Goal: Task Accomplishment & Management: Manage account settings

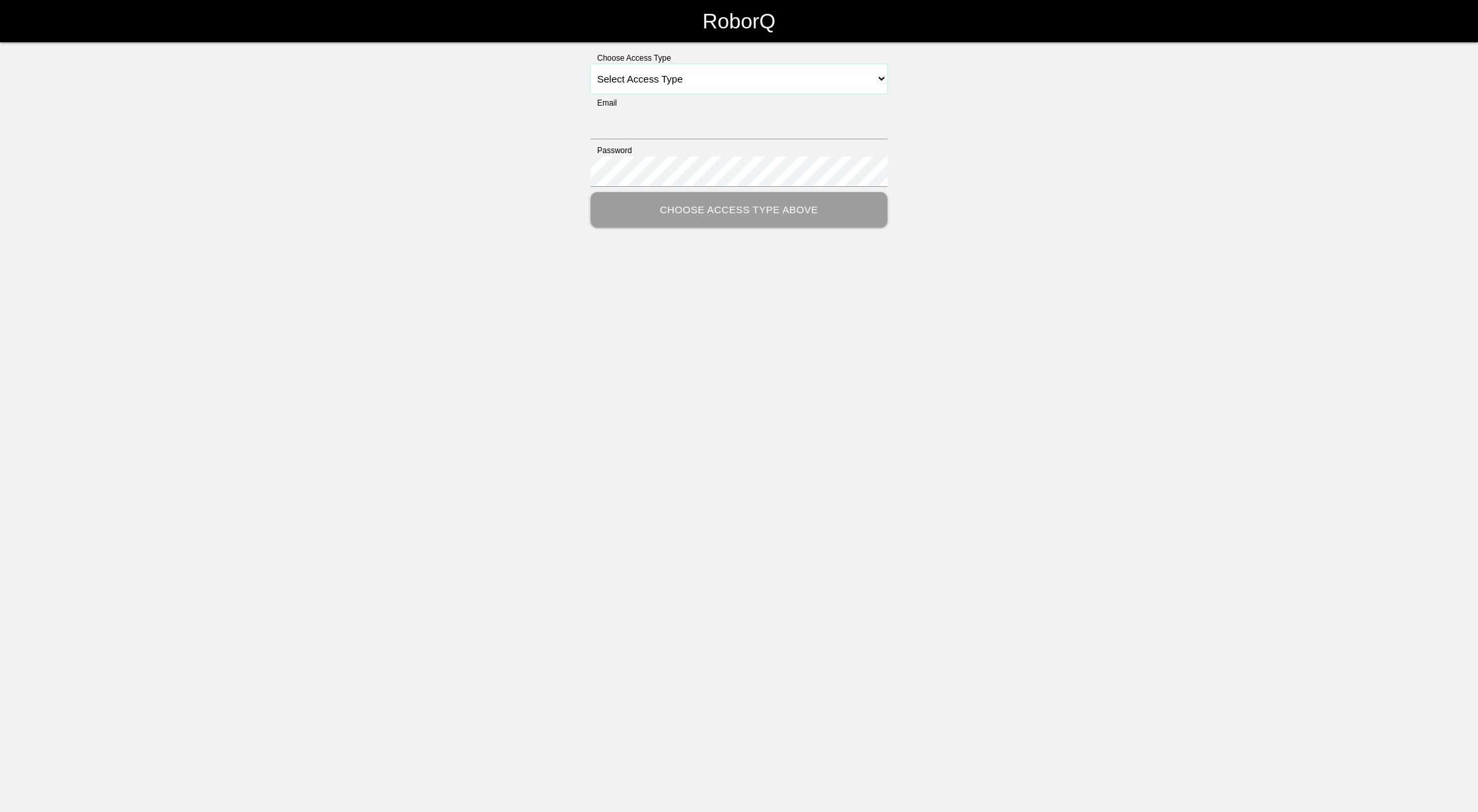
click at [876, 78] on select "Select Access Type Admin Customer Supervisor Worker" at bounding box center [739, 79] width 297 height 29
select select "Admin"
click at [591, 64] on select "Select Access Type Admin Customer Supervisor Worker" at bounding box center [739, 79] width 297 height 29
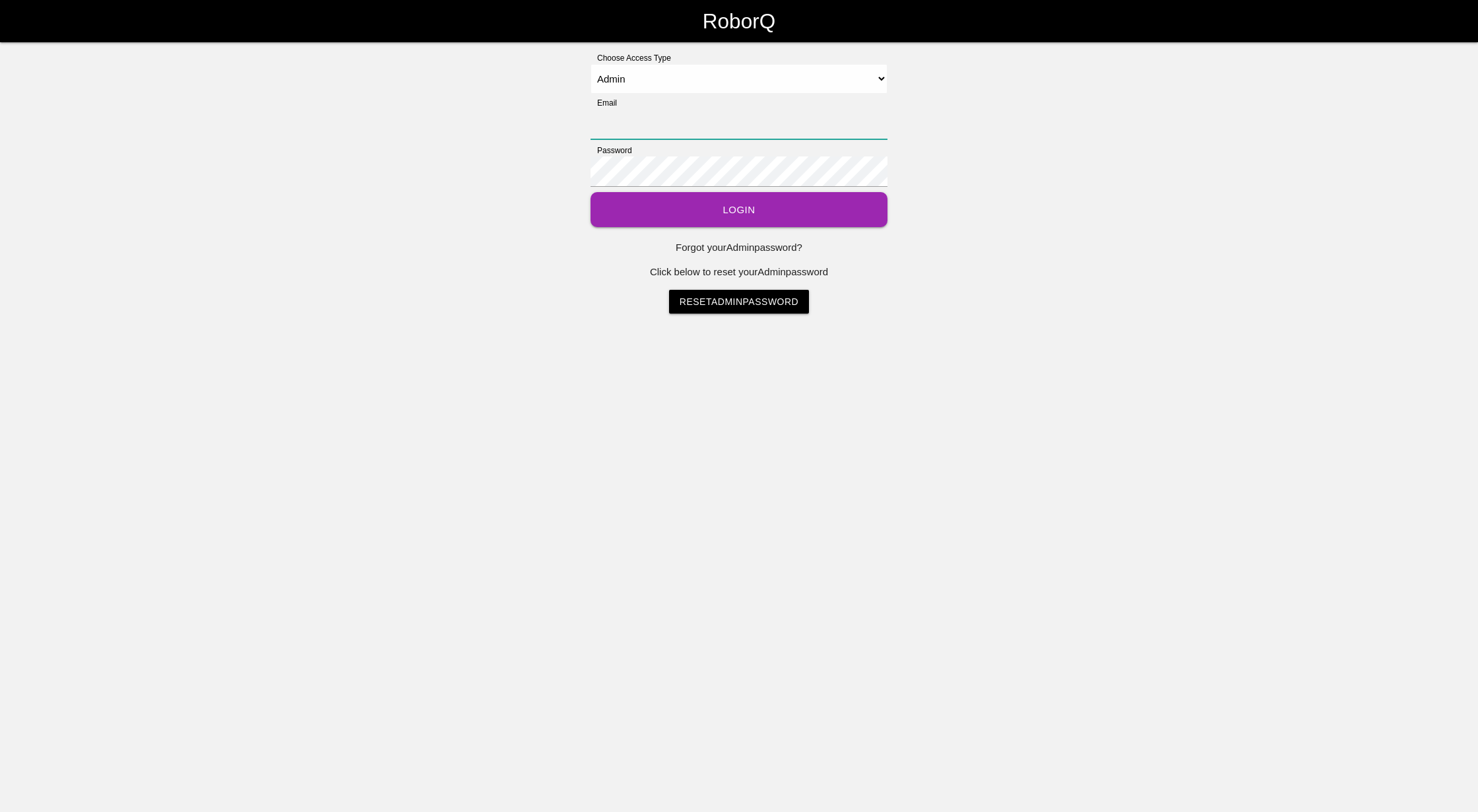
click at [695, 124] on input "Email" at bounding box center [739, 124] width 297 height 30
click at [1152, 379] on html "RoborQ Choose Access Type Select Access Type Admin Customer Supervisor Worker E…" at bounding box center [739, 190] width 1478 height 379
click at [652, 117] on input "Email" at bounding box center [739, 124] width 297 height 30
type input "[EMAIL_ADDRESS][DOMAIN_NAME]"
click at [659, 154] on div "Password" at bounding box center [739, 168] width 297 height 48
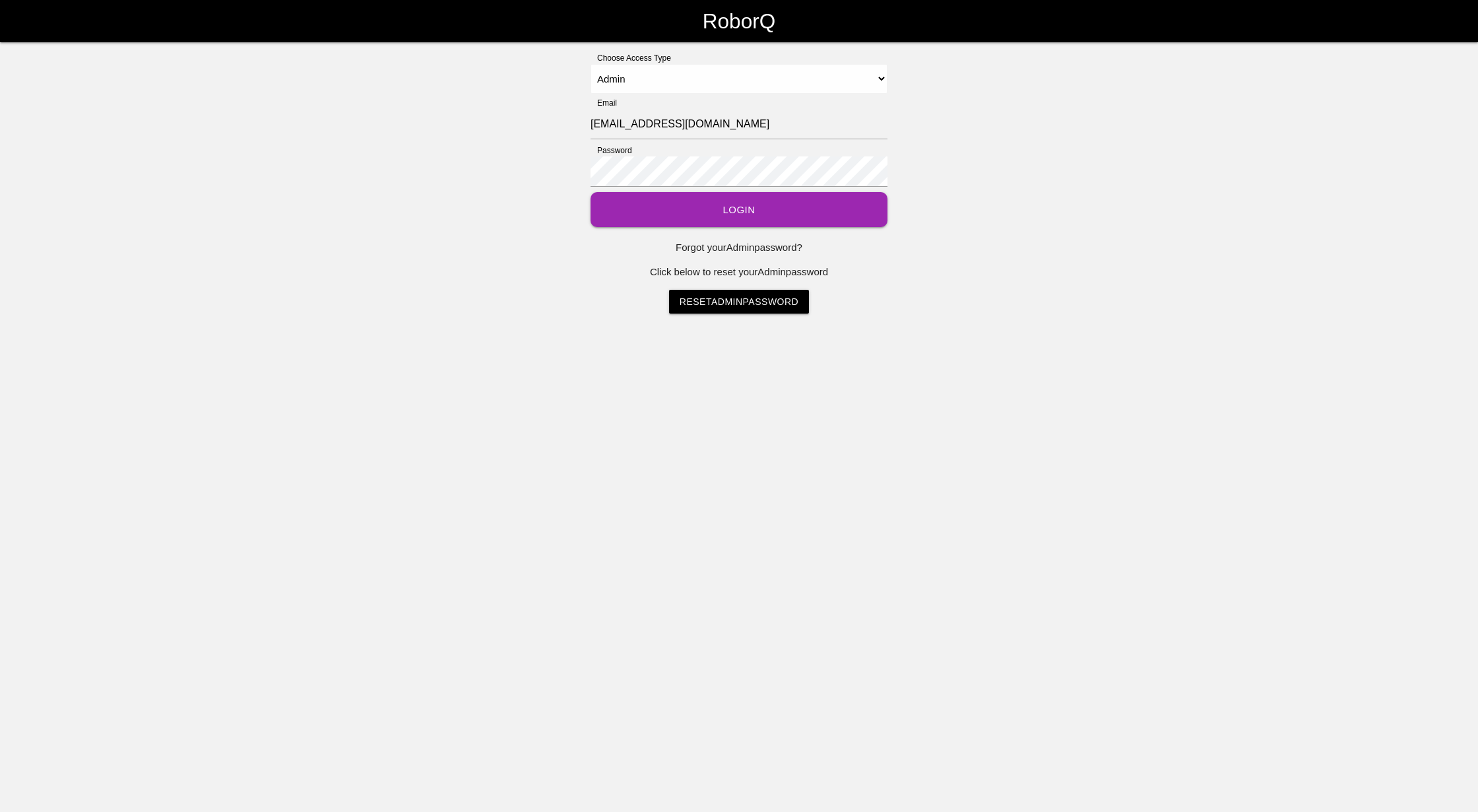
click at [715, 207] on button "Login" at bounding box center [739, 209] width 297 height 35
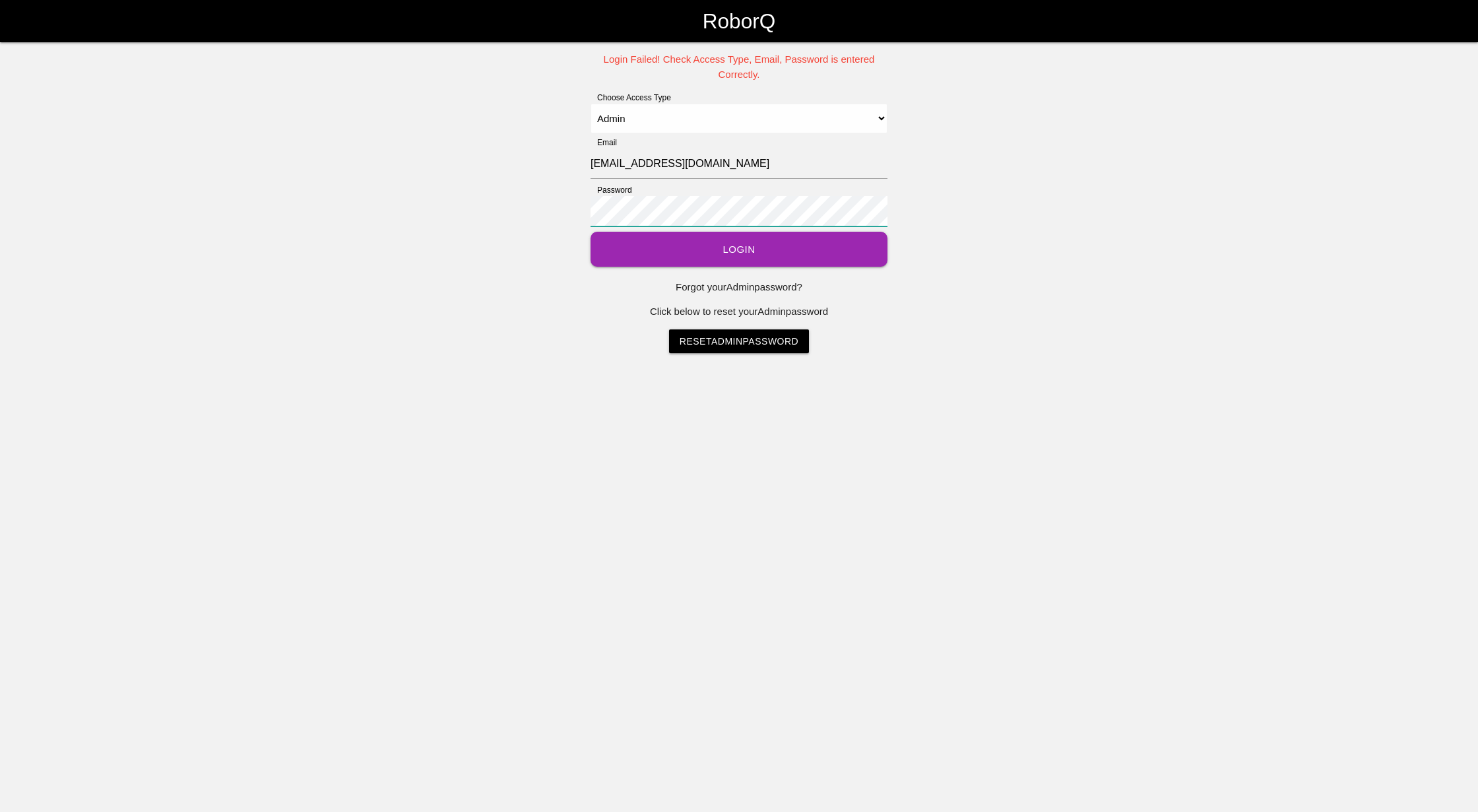
click at [265, 140] on div "Login Failed! Check Access Type, Email, Password is entered Correctly. Choose A…" at bounding box center [739, 203] width 1478 height 301
click at [591, 232] on button "Login" at bounding box center [739, 249] width 297 height 35
click at [851, 118] on select "Select Access Type Admin Customer Supervisor Worker" at bounding box center [739, 119] width 297 height 29
select select "Supervisor"
click at [591, 104] on select "Select Access Type Admin Customer Supervisor Worker" at bounding box center [739, 119] width 297 height 29
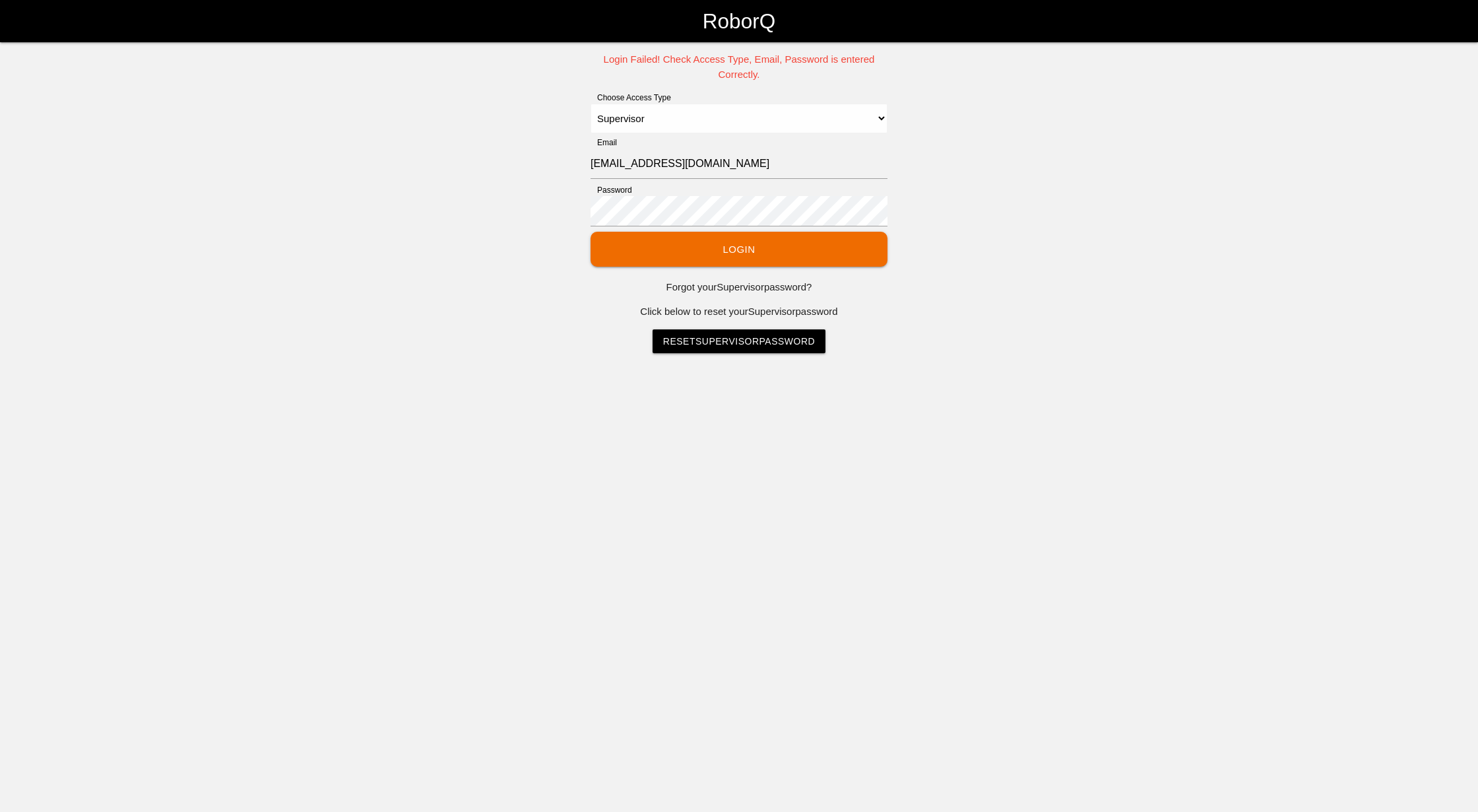
click at [710, 247] on button "Login" at bounding box center [739, 249] width 297 height 35
